Goal: Use online tool/utility

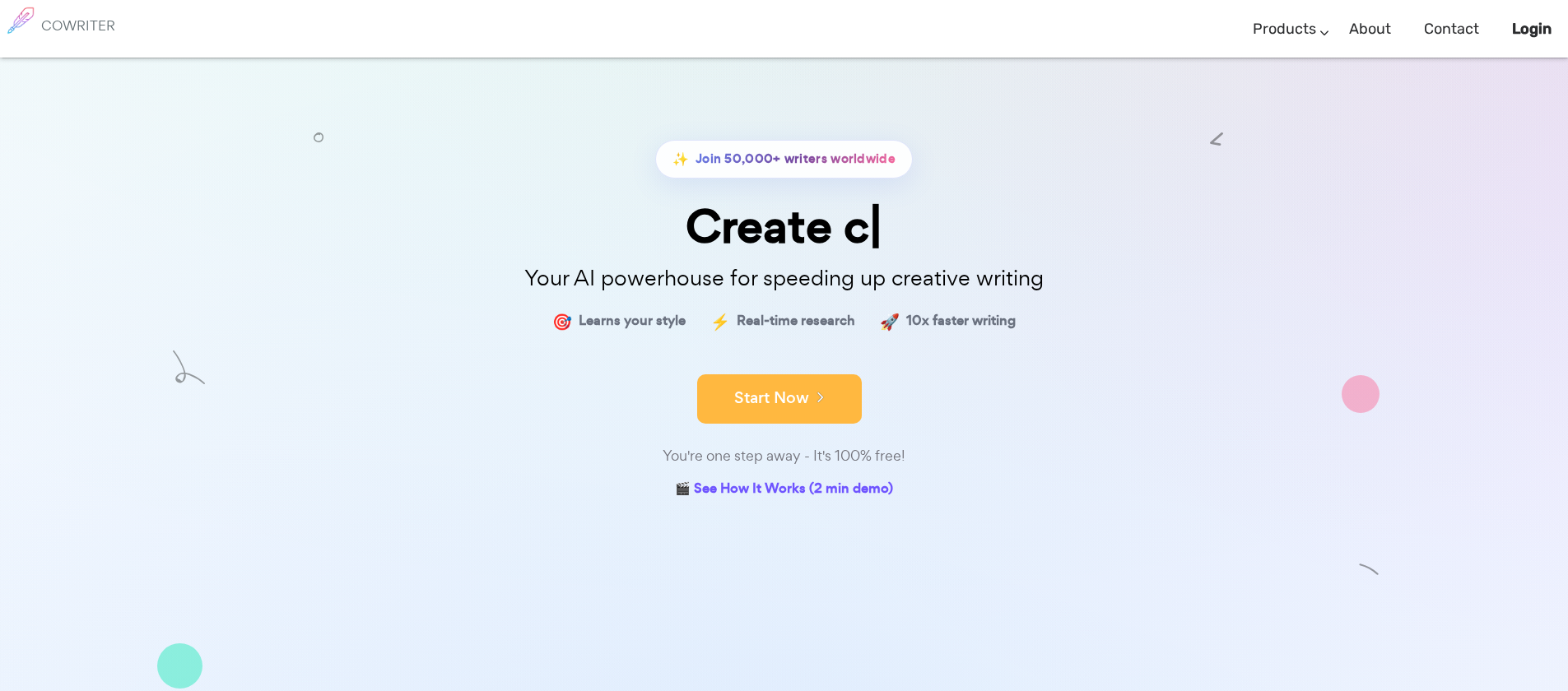
click at [832, 401] on button "Start Now" at bounding box center [780, 398] width 165 height 50
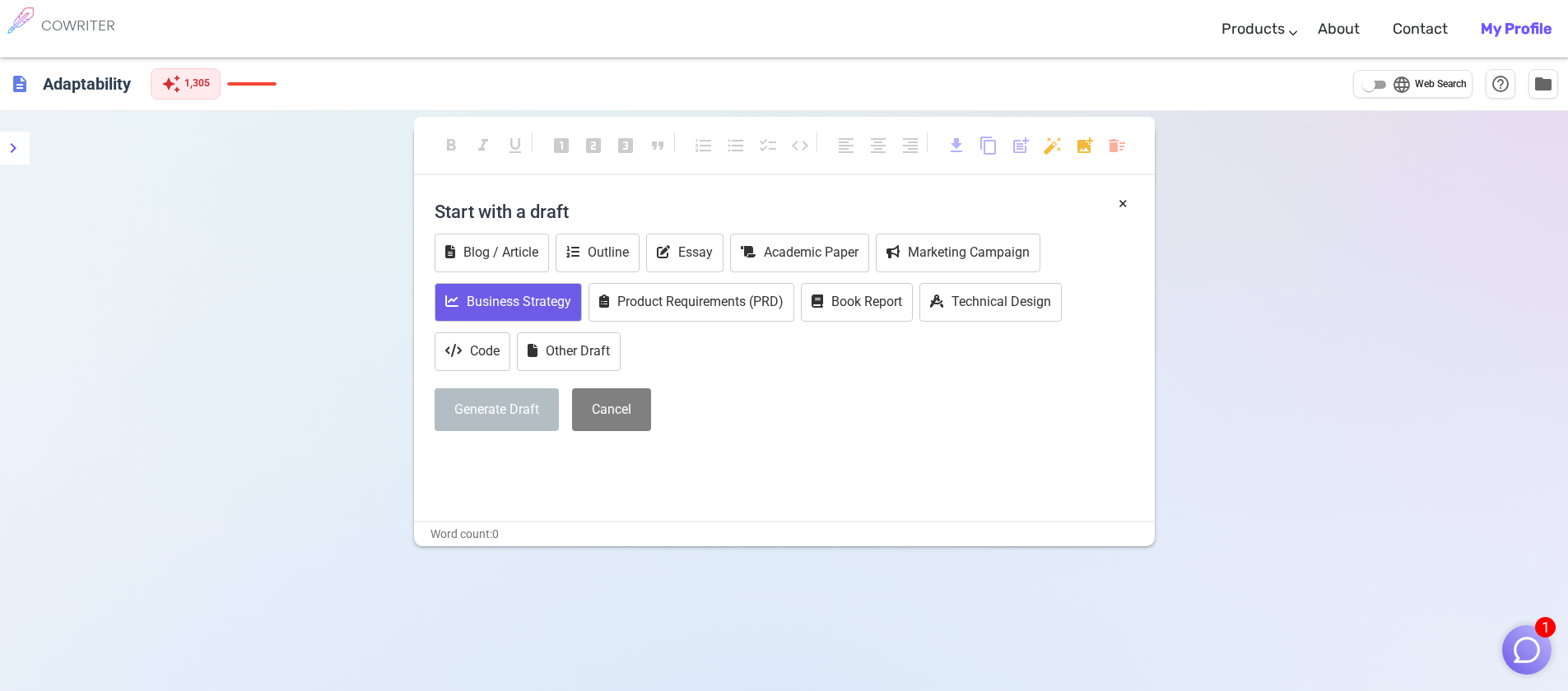
click at [544, 297] on button "Business Strategy" at bounding box center [508, 302] width 148 height 39
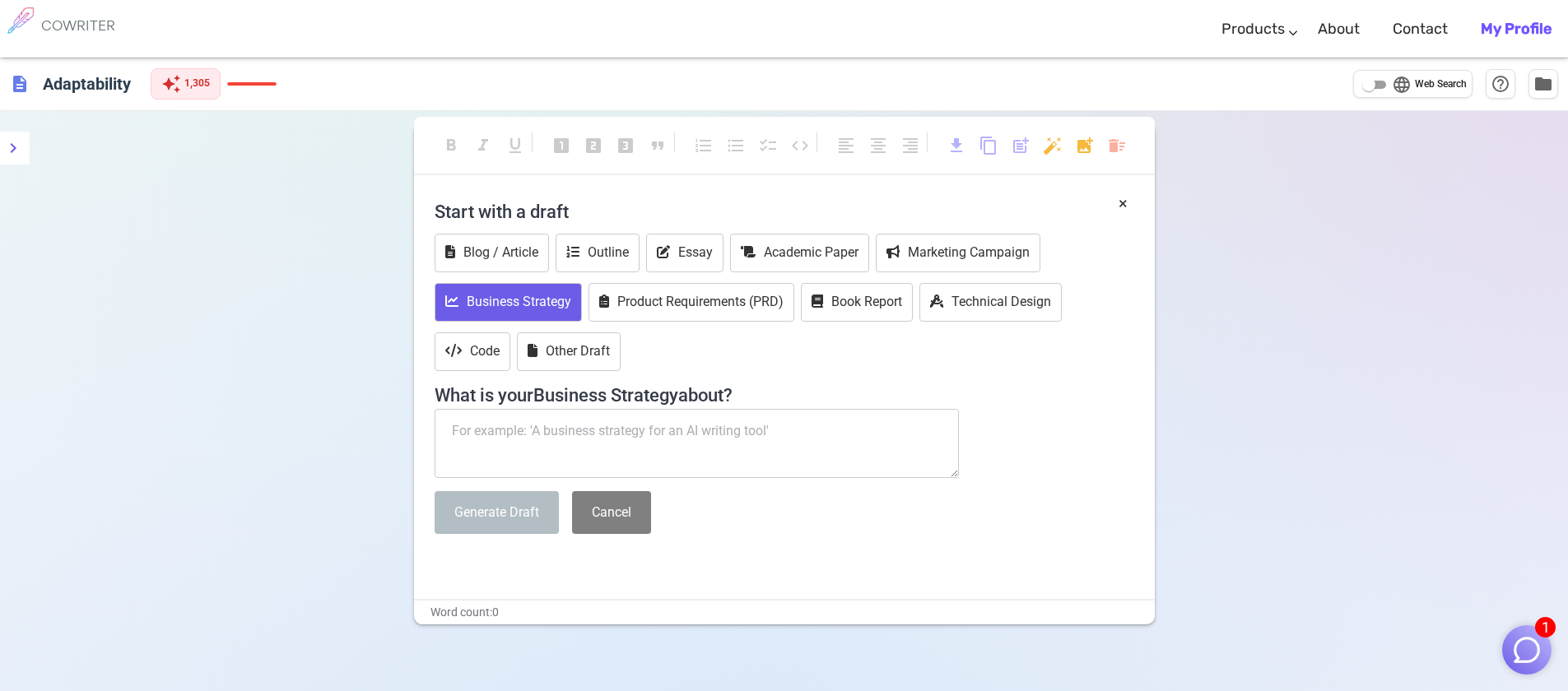
click at [542, 429] on textarea at bounding box center [697, 444] width 525 height 69
paste textarea "Create a power point presentation on Productivity of Sugarcane High Yielding Va…"
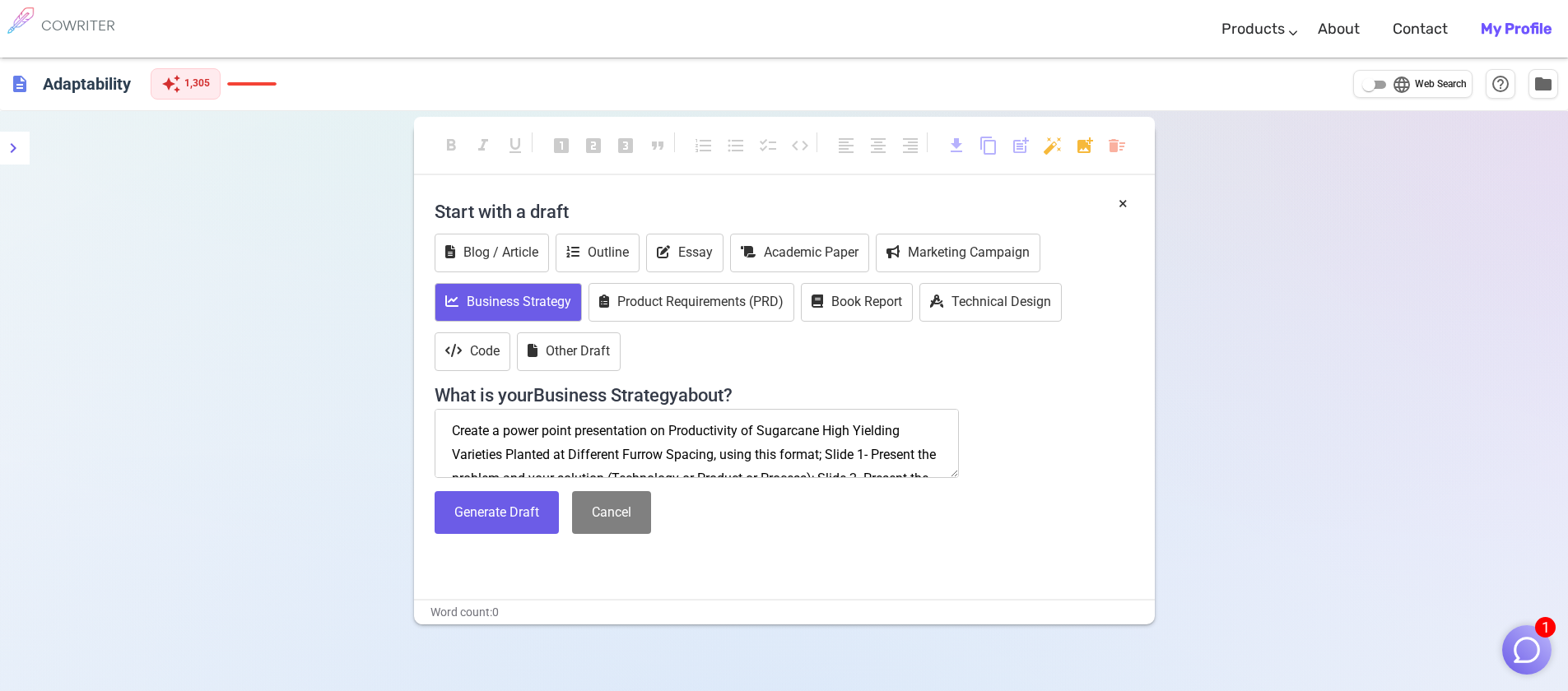
scroll to position [103, 0]
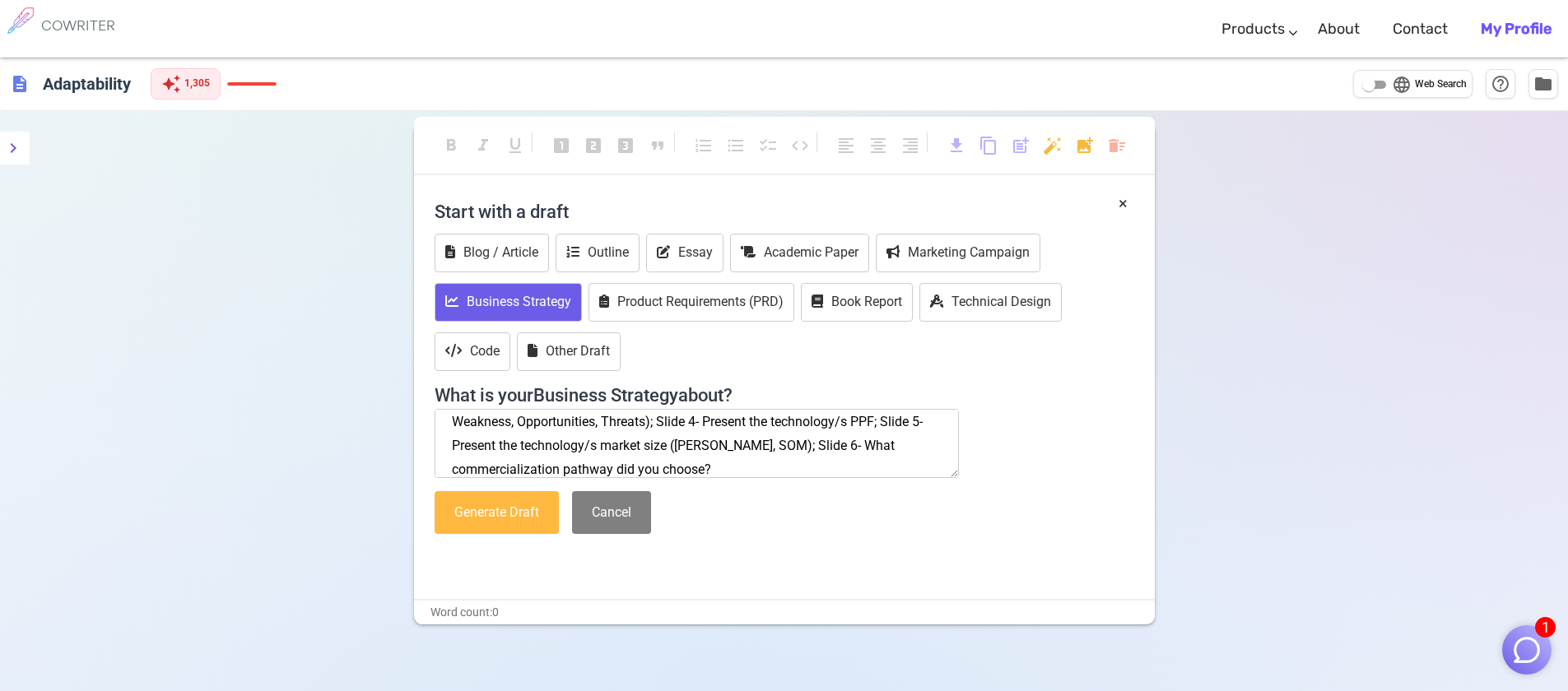
type textarea "Create a power point presentation on Productivity of Sugarcane High Yielding Va…"
click at [527, 513] on button "Generate Draft" at bounding box center [496, 513] width 124 height 43
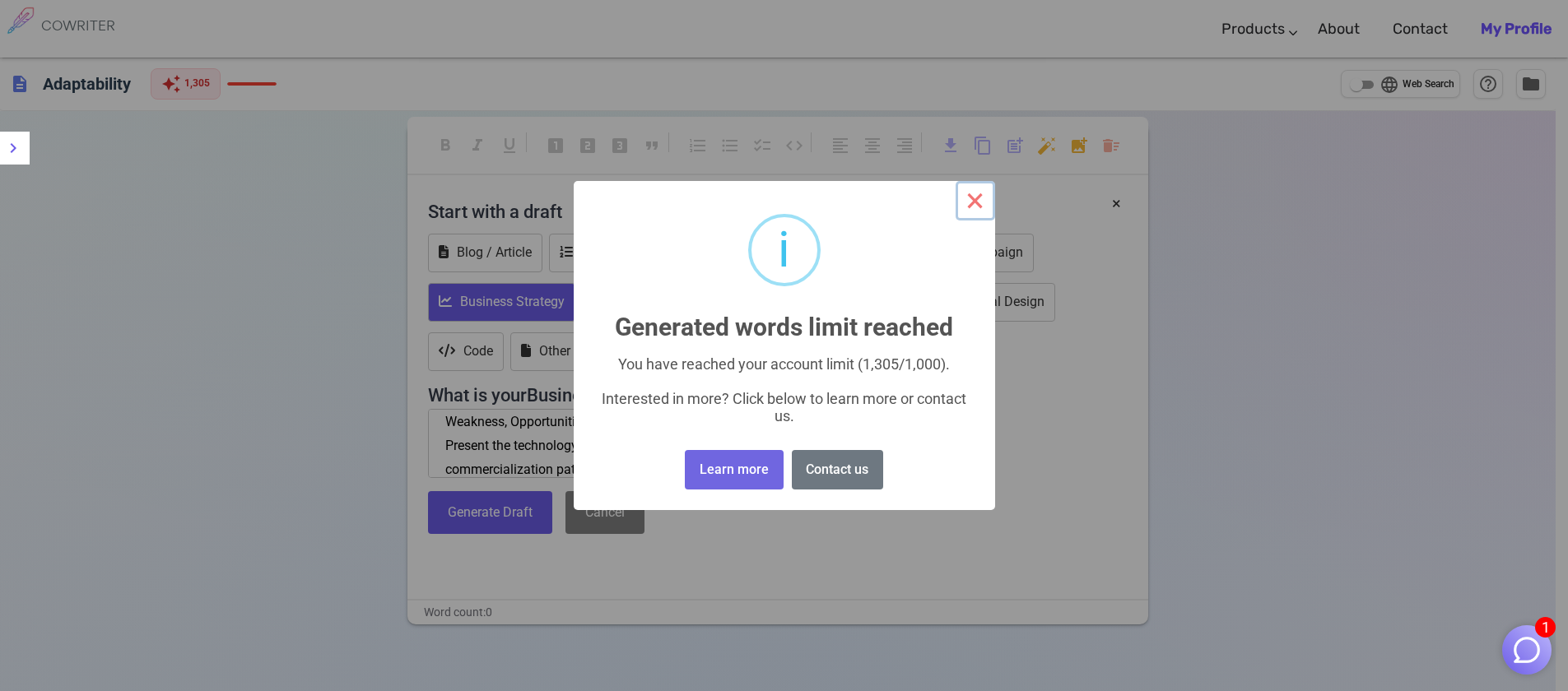
click at [975, 201] on button "×" at bounding box center [976, 201] width 40 height 40
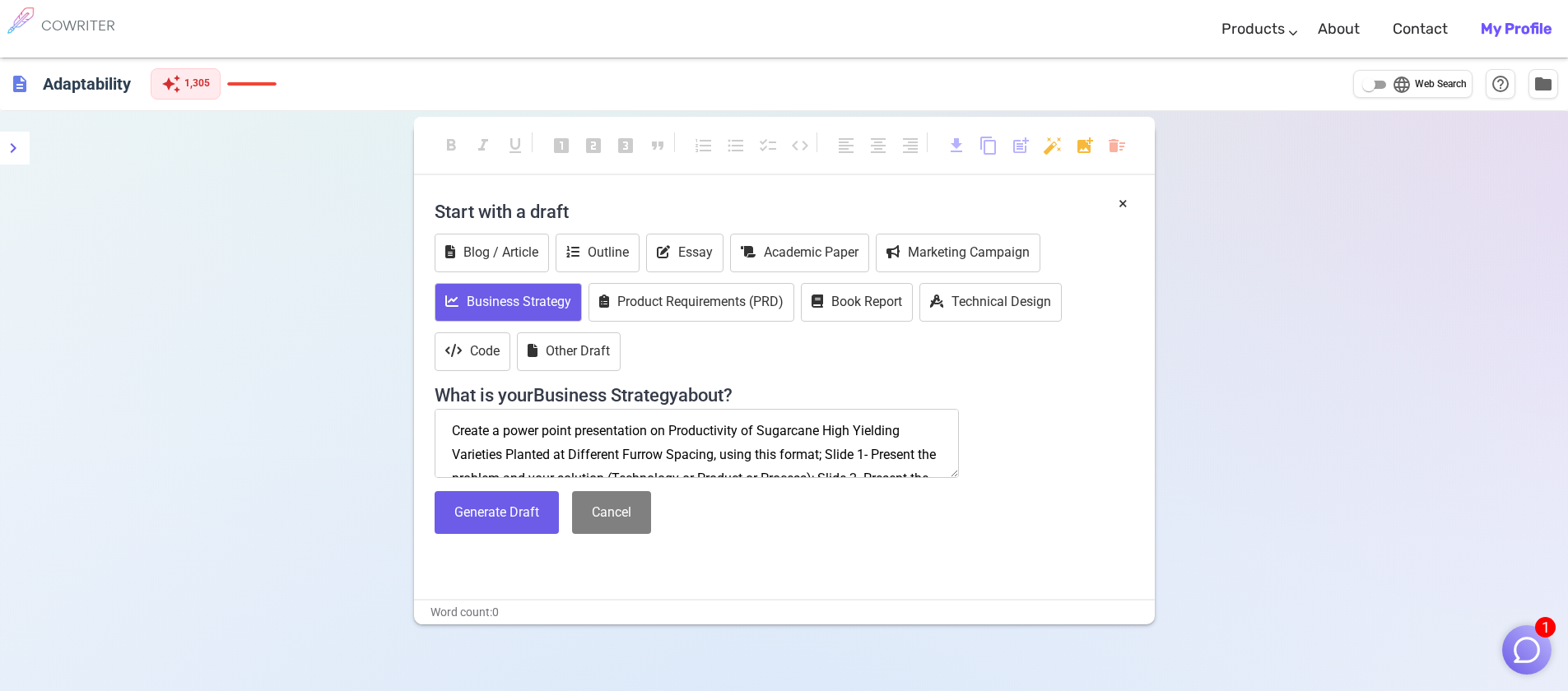
scroll to position [119, 0]
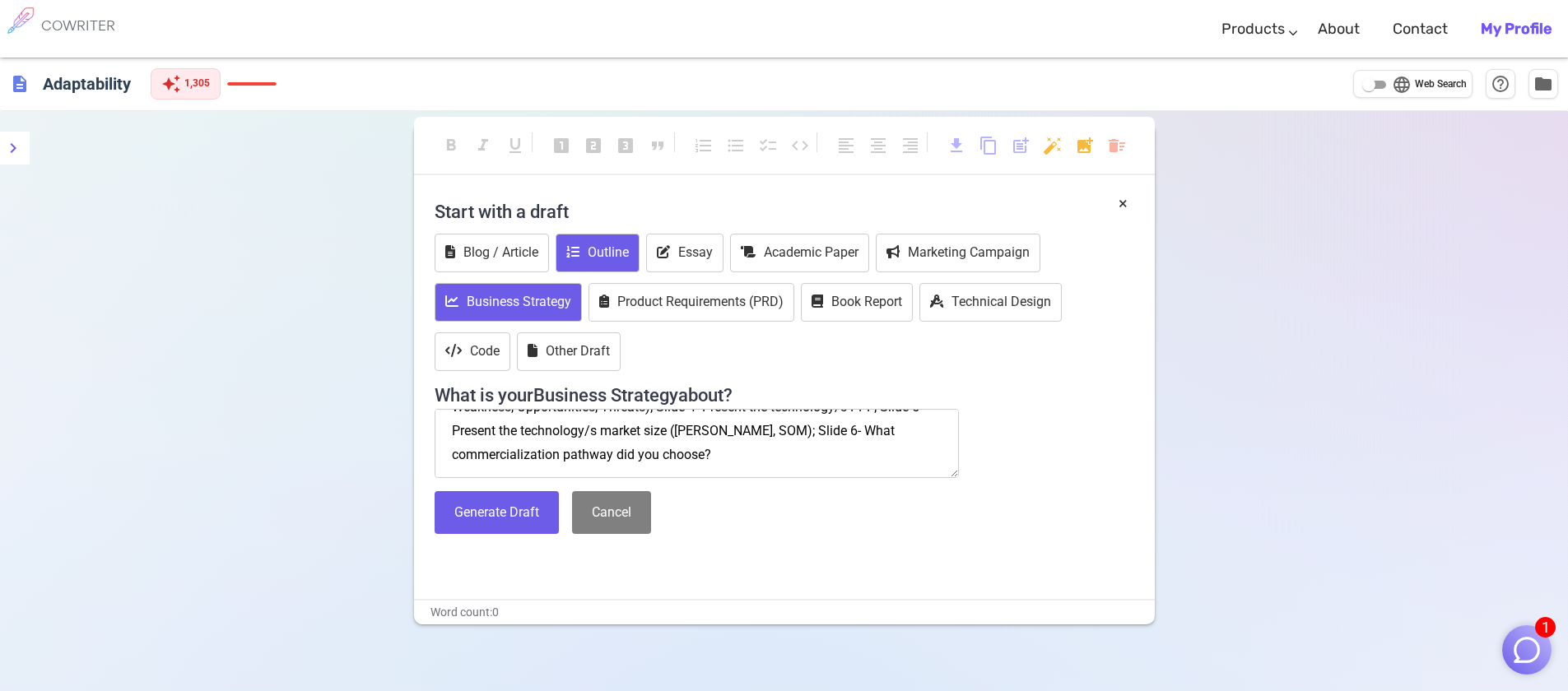
click at [613, 239] on button "Outline" at bounding box center [597, 253] width 84 height 39
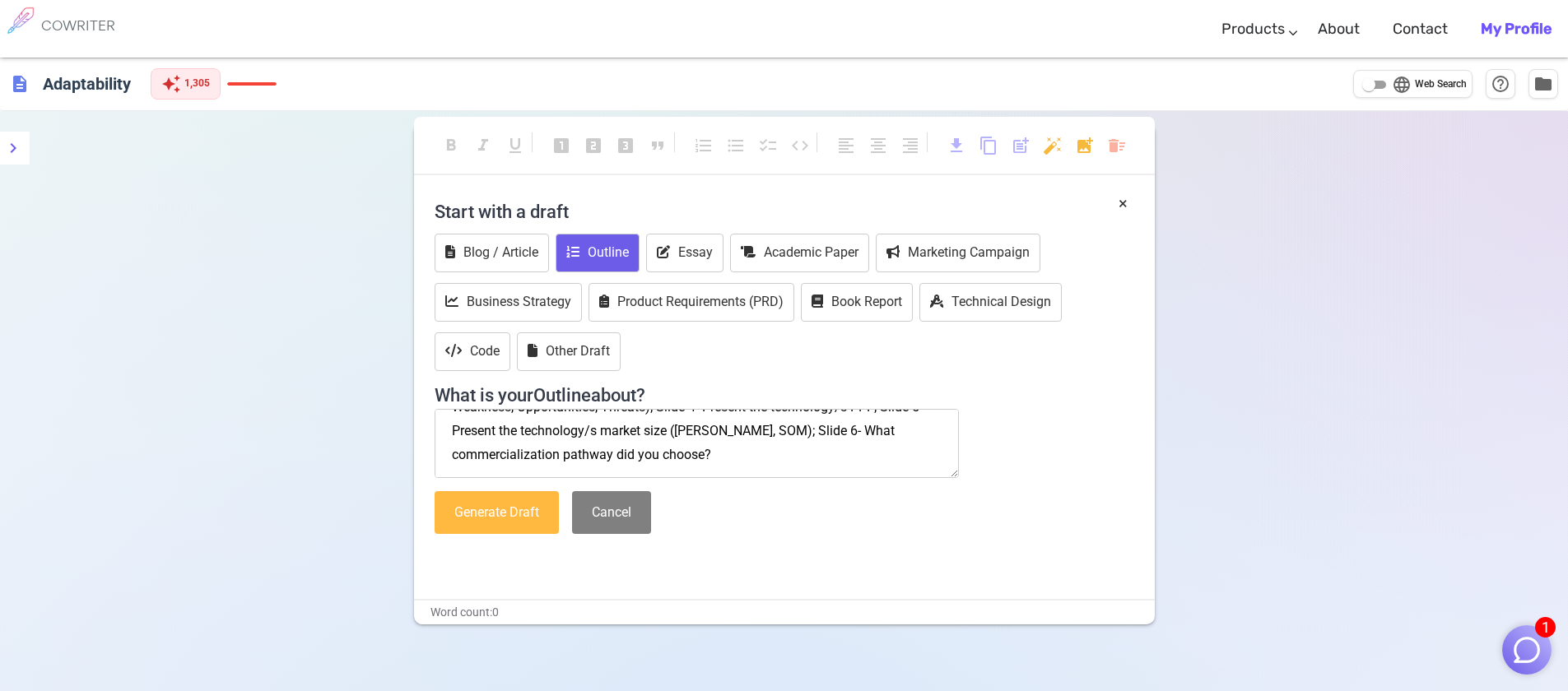
click at [519, 504] on button "Generate Draft" at bounding box center [496, 513] width 124 height 43
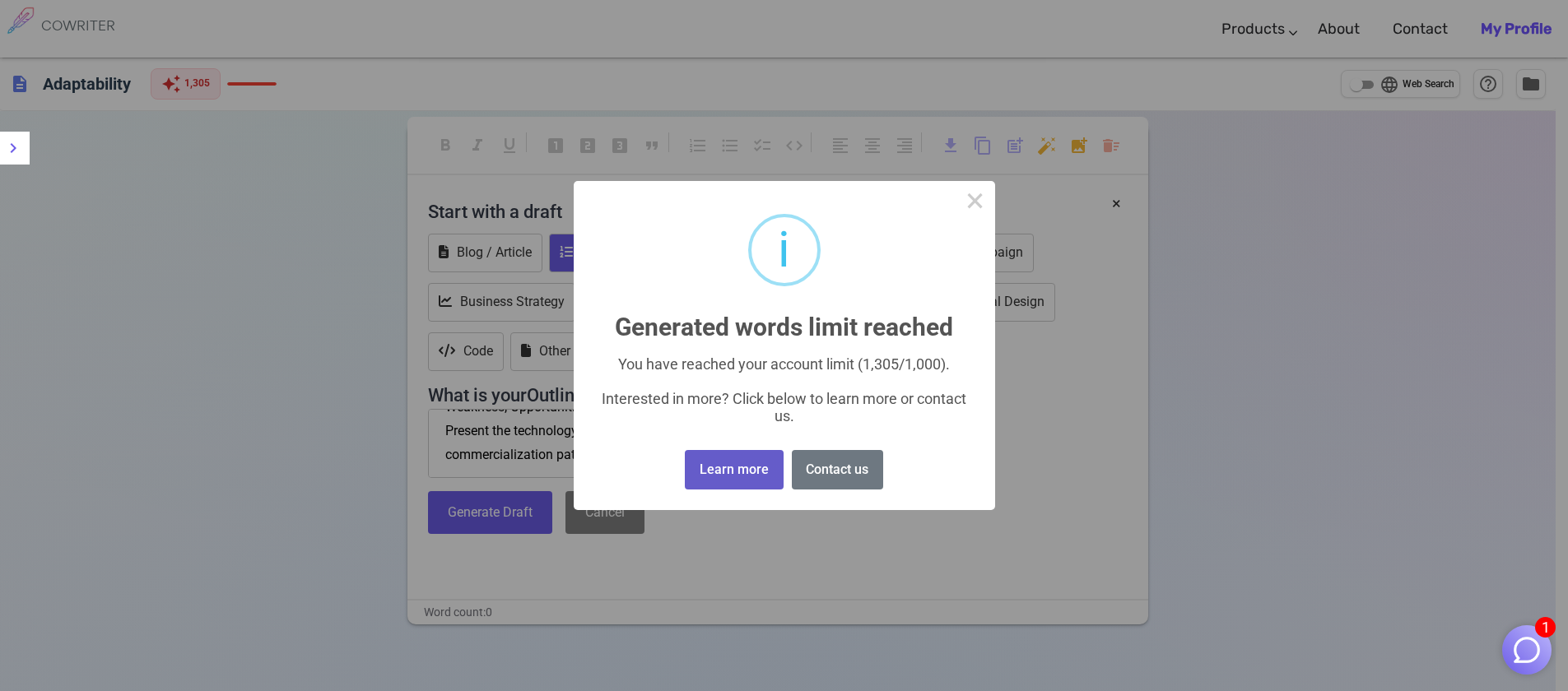
click at [717, 482] on button "Learn more" at bounding box center [734, 470] width 98 height 41
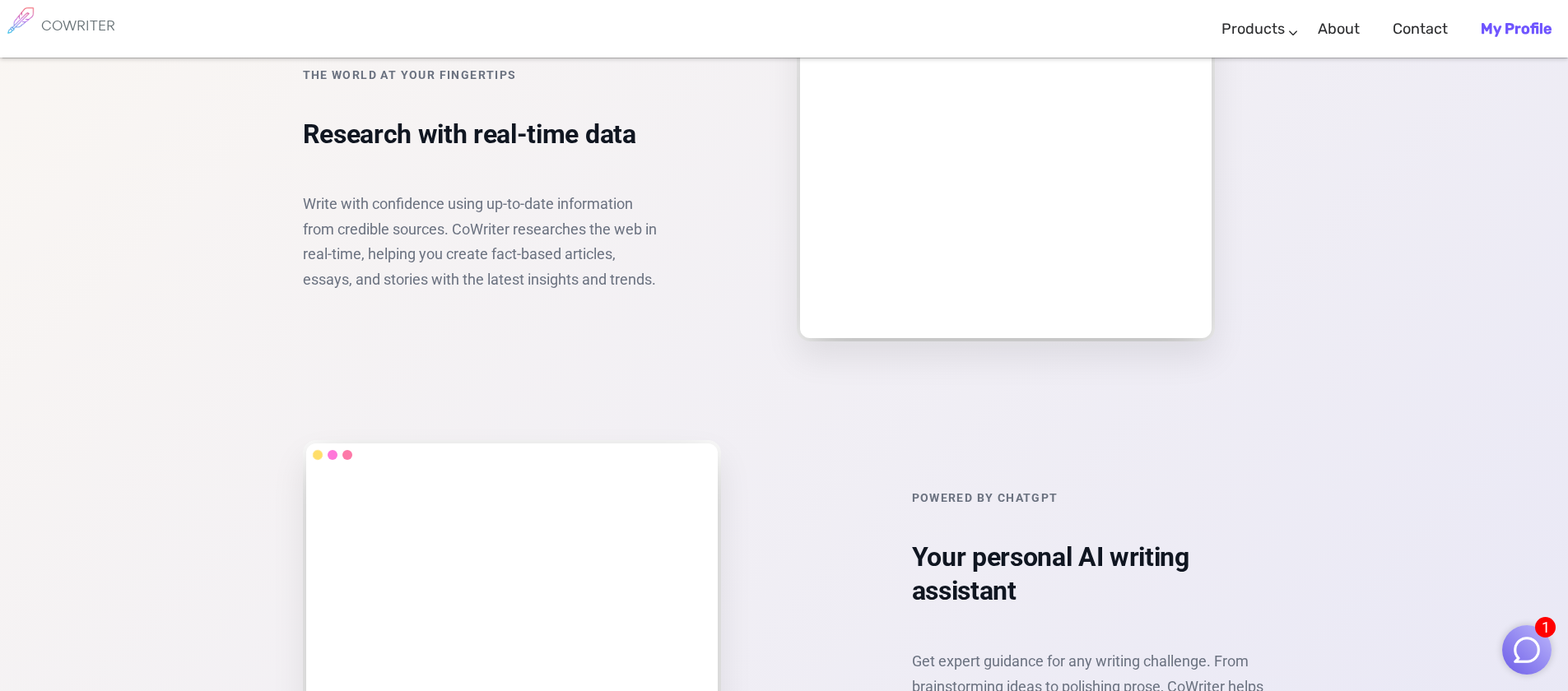
scroll to position [2004, 0]
